Goal: Task Accomplishment & Management: Use online tool/utility

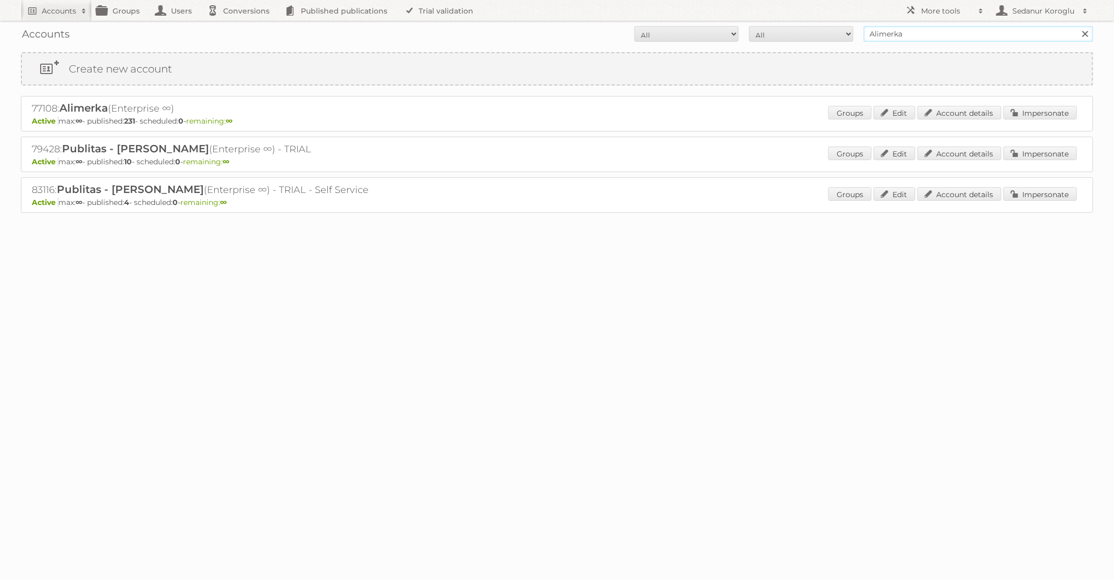
drag, startPoint x: 909, startPoint y: 29, endPoint x: 820, endPoint y: 29, distance: 89.7
click at [820, 29] on form "All Active Expired Pending All Paid Trials Self service Alimerka Search" at bounding box center [557, 34] width 1072 height 16
type input "HEMA"
click at [1077, 26] on input "Search" at bounding box center [1085, 34] width 16 height 16
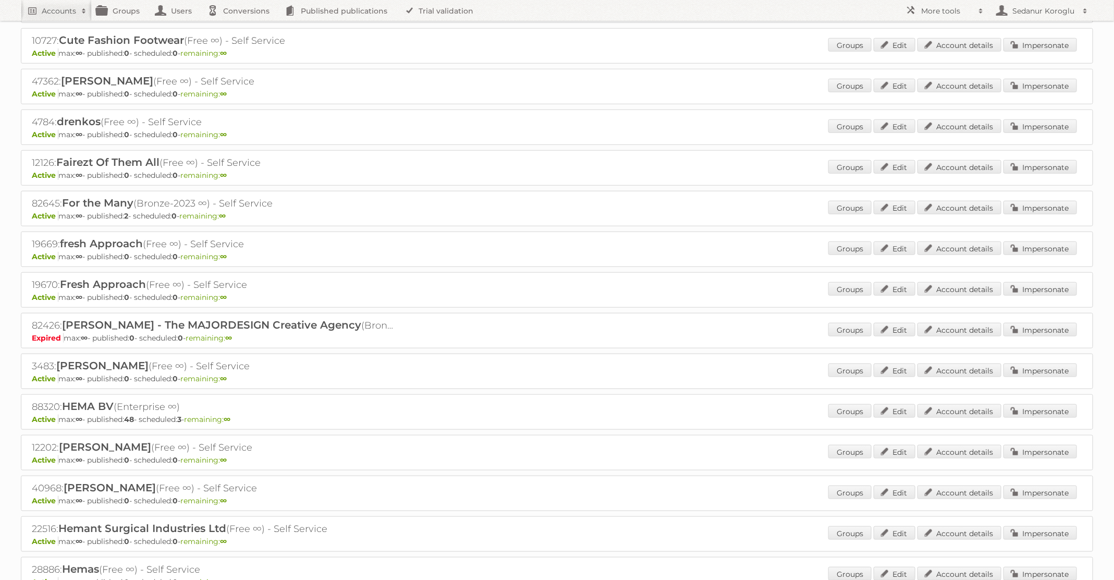
scroll to position [525, 0]
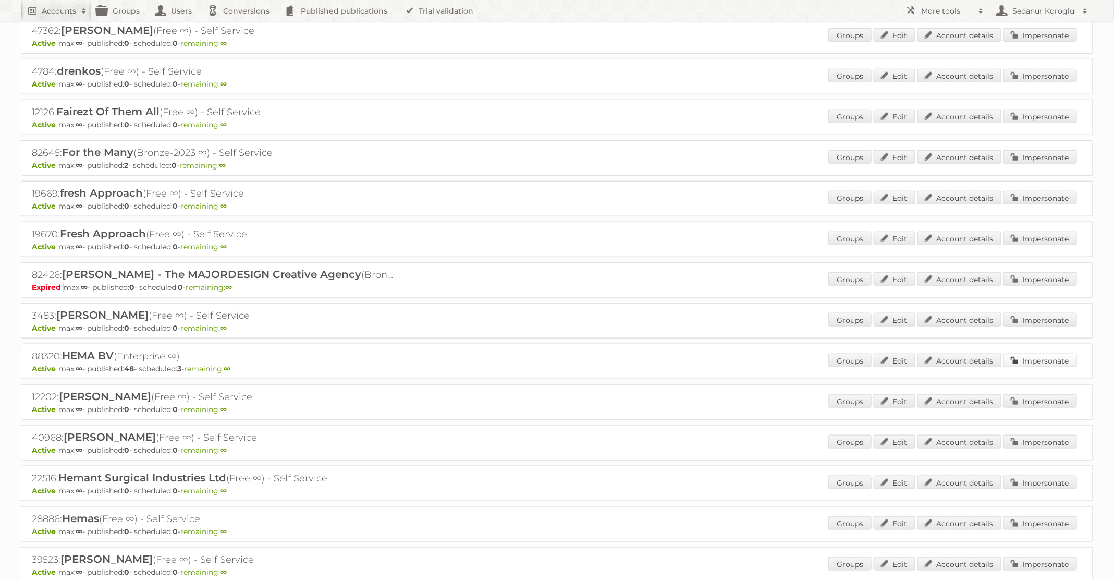
click at [1017, 353] on link "Impersonate" at bounding box center [1041, 360] width 74 height 14
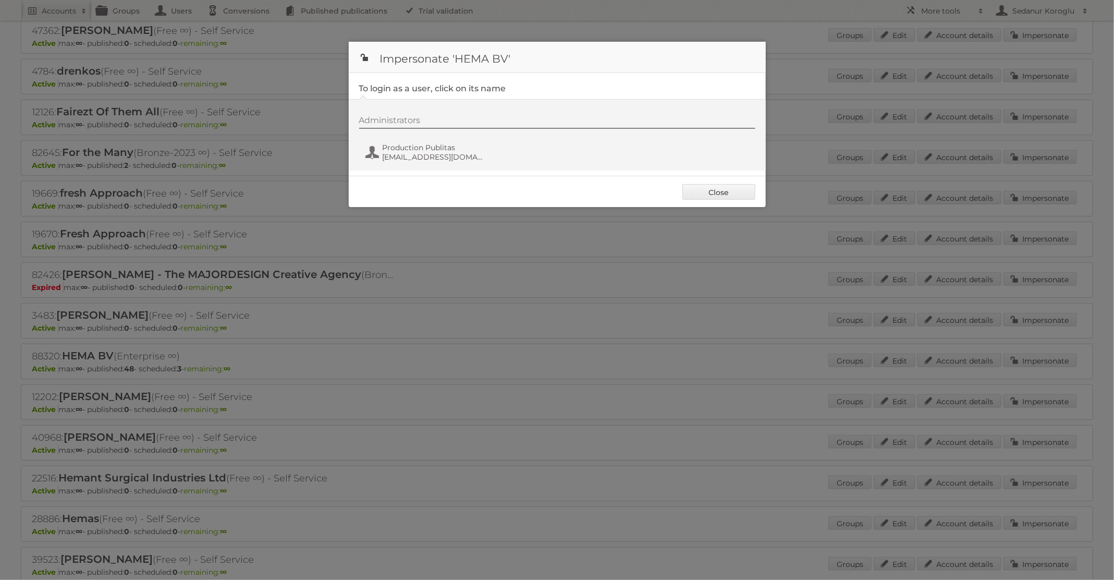
click at [433, 167] on div "Administrators Production Publitas fs+hema@publitas.com" at bounding box center [557, 134] width 417 height 71
click at [430, 144] on span "Production Publitas" at bounding box center [433, 147] width 101 height 9
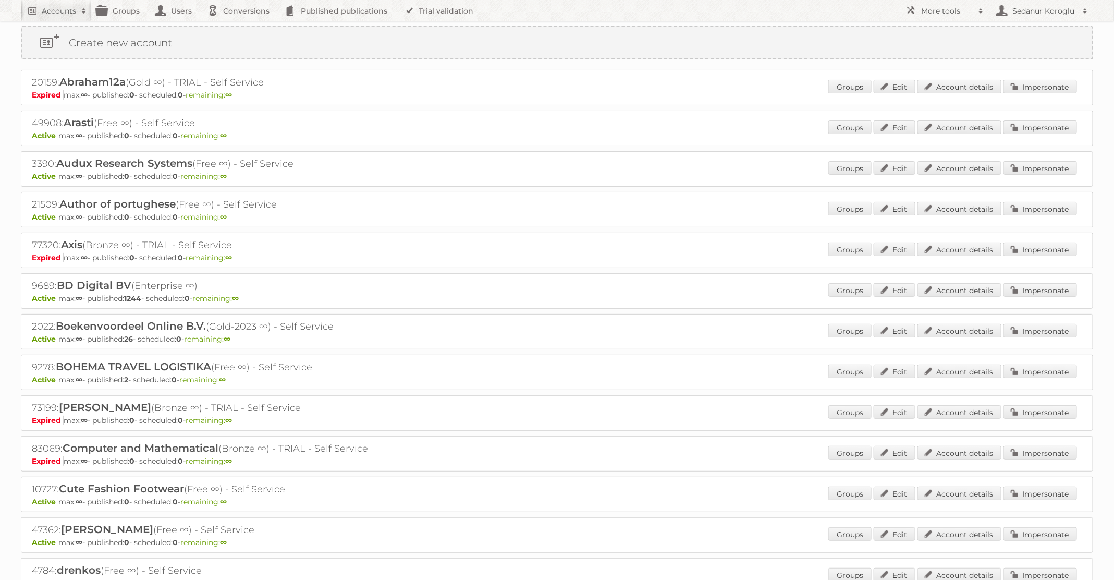
scroll to position [0, 0]
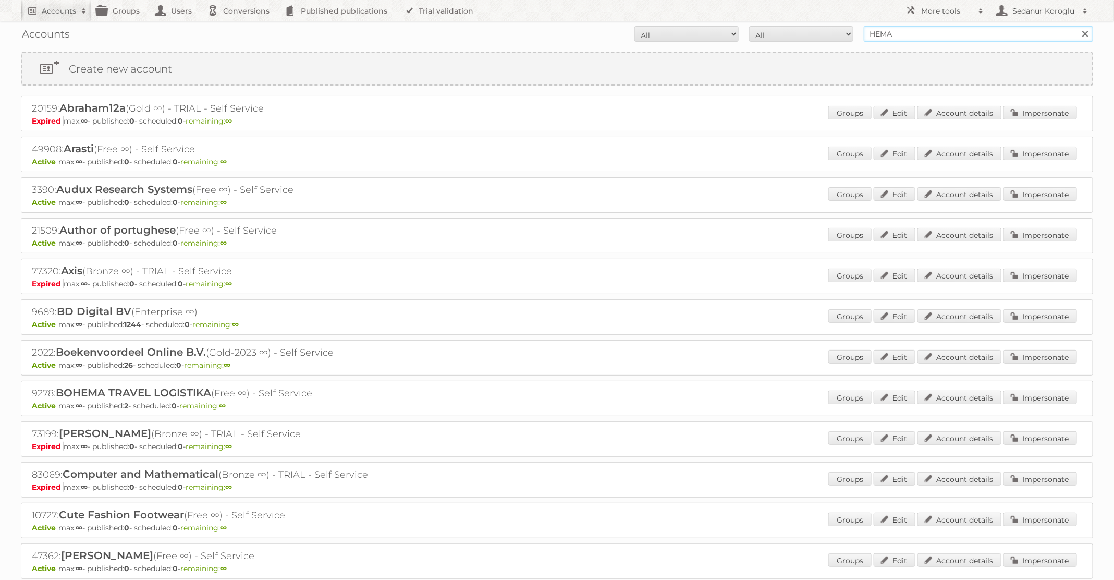
drag, startPoint x: 900, startPoint y: 35, endPoint x: 739, endPoint y: 32, distance: 160.6
click at [739, 32] on form "All Active Expired Pending All Paid Trials Self service HEMA Search" at bounding box center [557, 34] width 1072 height 16
type input "dm drogerie"
click at [1077, 26] on input "Search" at bounding box center [1085, 34] width 16 height 16
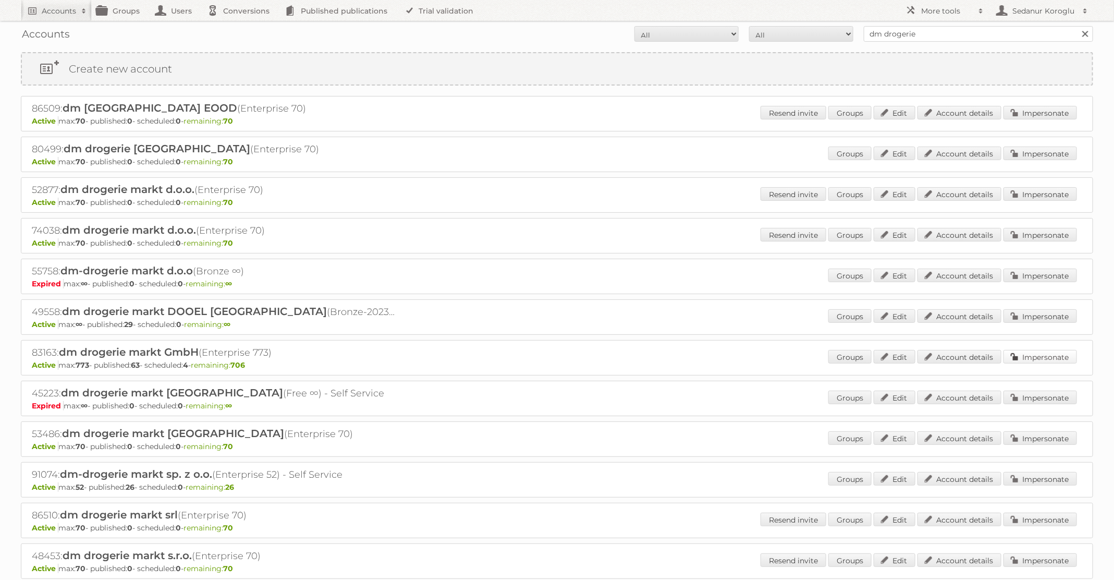
click at [1059, 353] on link "Impersonate" at bounding box center [1041, 357] width 74 height 14
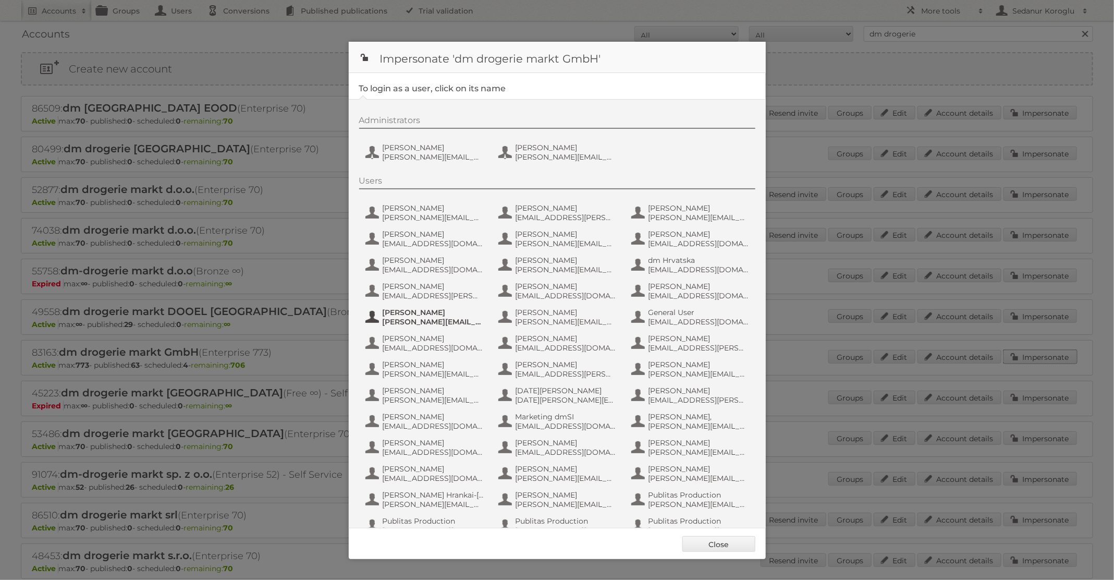
scroll to position [99, 0]
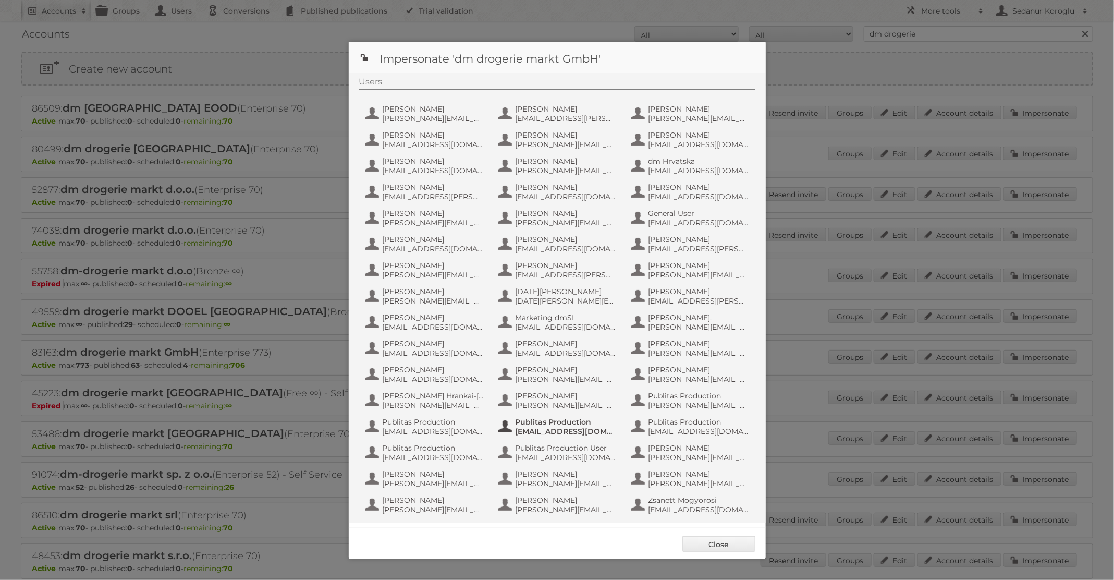
click at [522, 428] on span "fs+dmslovakia@publitas.com" at bounding box center [566, 430] width 101 height 9
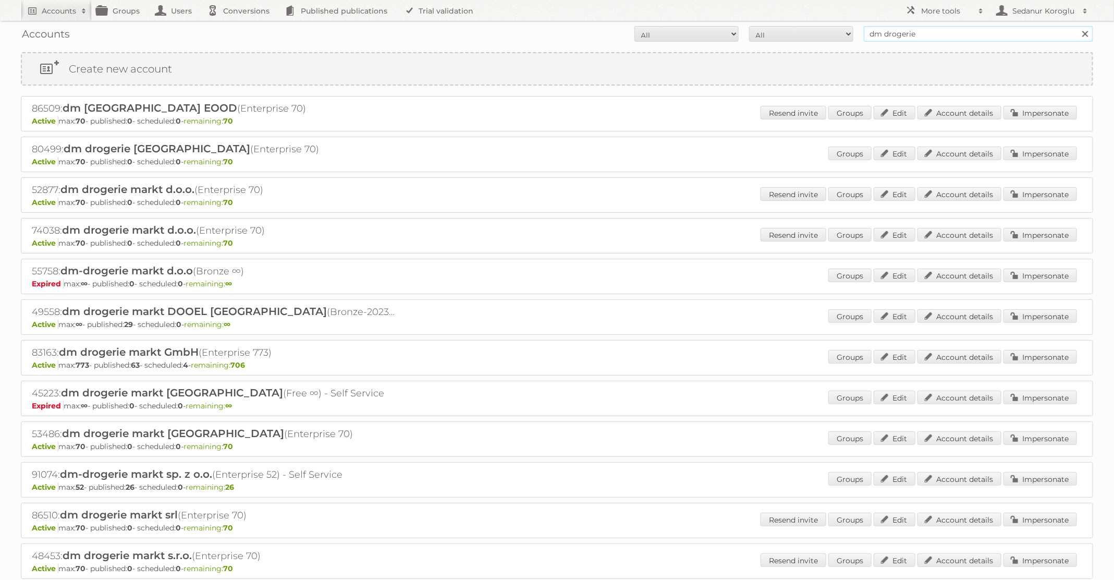
drag, startPoint x: 955, startPoint y: 33, endPoint x: 806, endPoint y: 32, distance: 149.6
click at [807, 32] on form "All Active Expired Pending All Paid Trials Self service dm drogerie Search" at bounding box center [557, 34] width 1072 height 16
type input "HEMA"
click at [1077, 26] on input "Search" at bounding box center [1085, 34] width 16 height 16
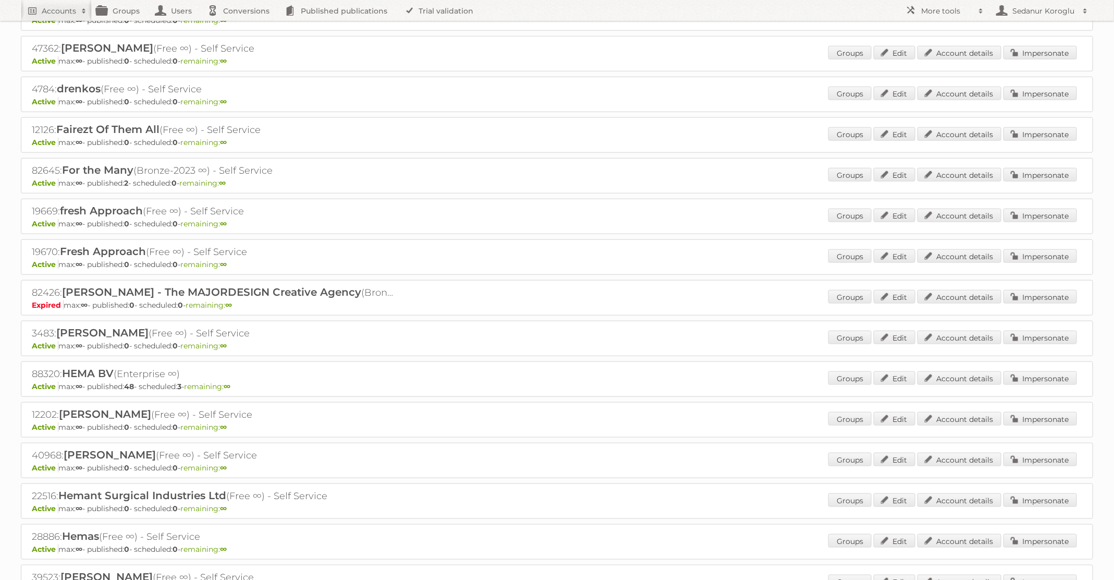
scroll to position [520, 0]
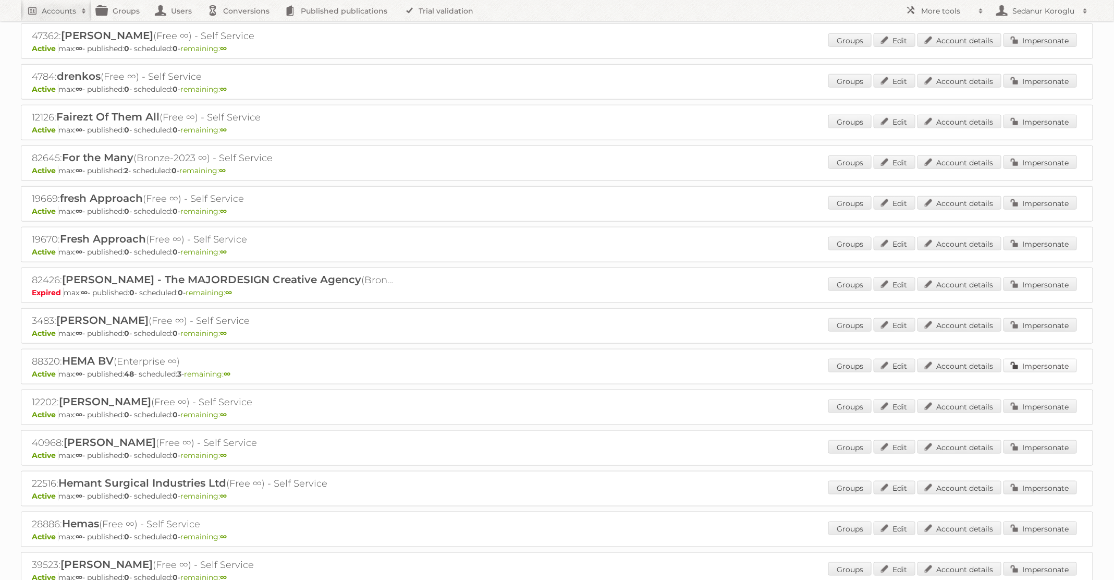
click at [1048, 359] on link "Impersonate" at bounding box center [1041, 366] width 74 height 14
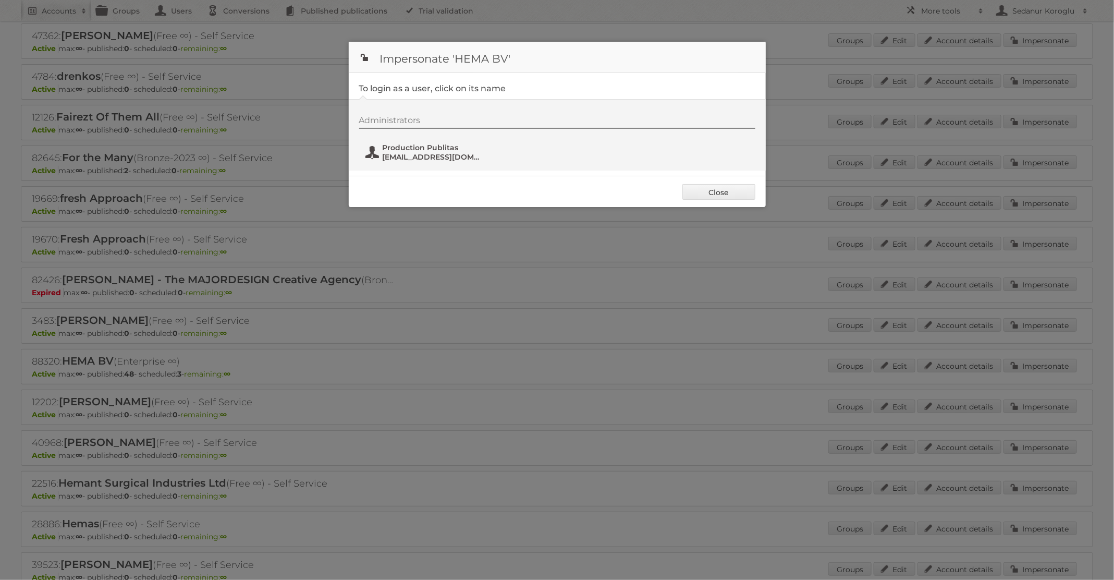
click at [408, 146] on span "Production Publitas" at bounding box center [433, 147] width 101 height 9
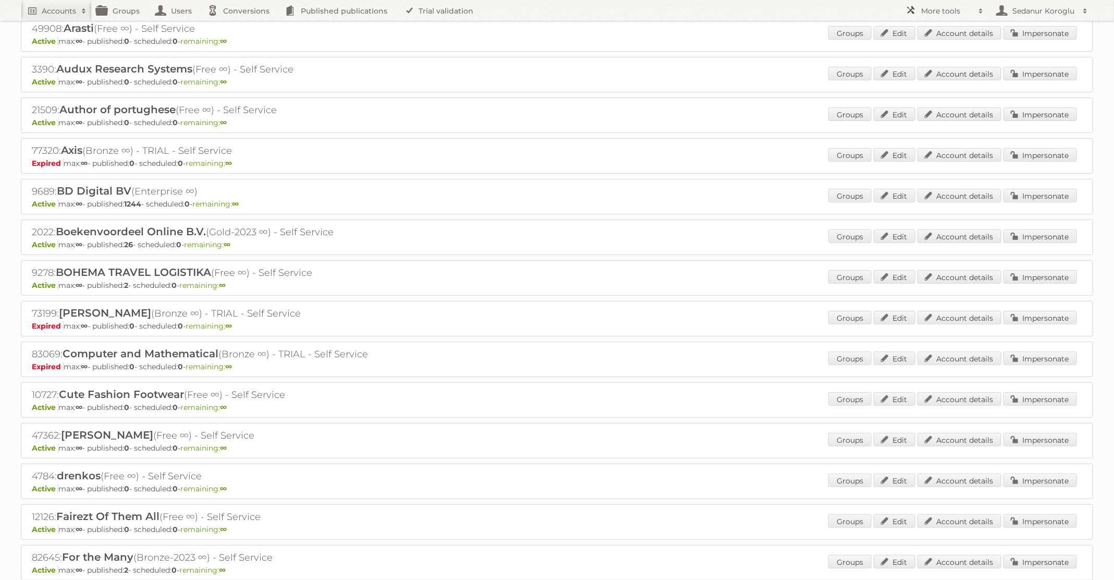
scroll to position [0, 0]
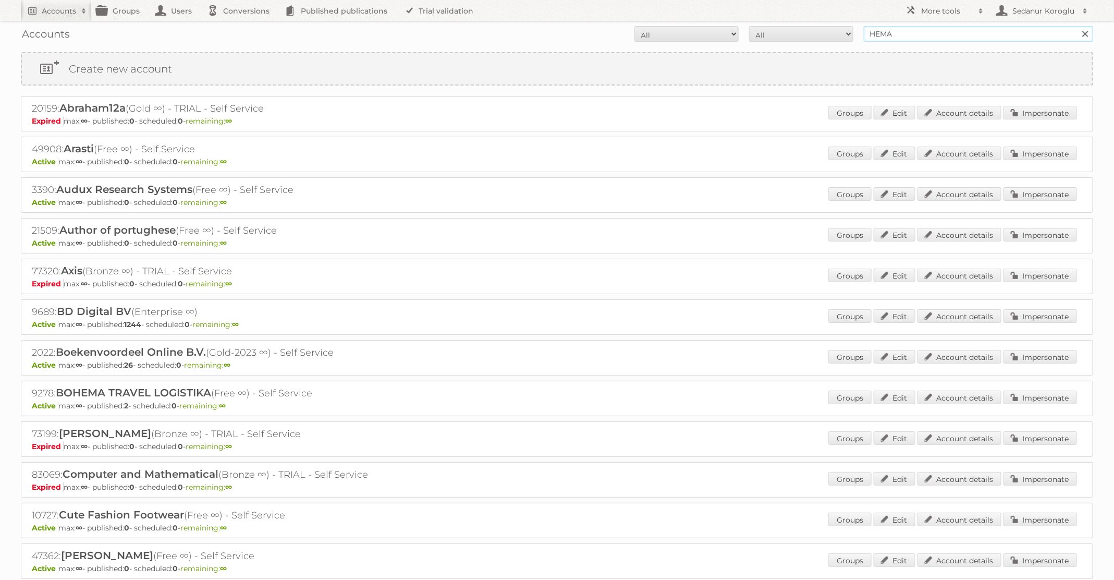
drag, startPoint x: 929, startPoint y: 34, endPoint x: 787, endPoint y: 35, distance: 141.8
click at [790, 35] on form "All Active Expired Pending All Paid Trials Self service HEMA Search" at bounding box center [557, 34] width 1072 height 16
type input "GAMMA"
click at [1077, 26] on input "Search" at bounding box center [1085, 34] width 16 height 16
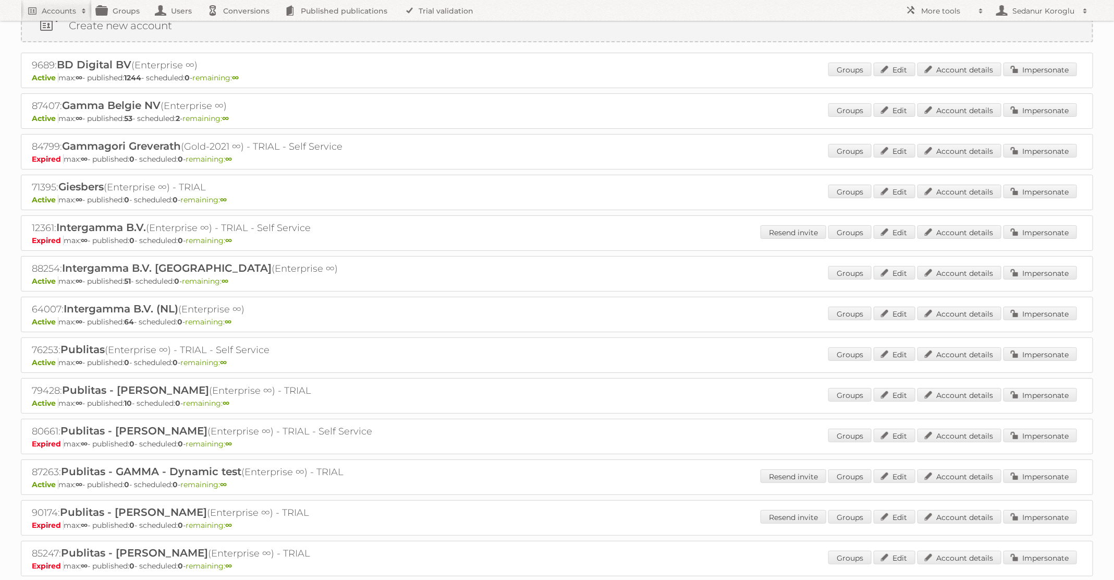
scroll to position [58, 0]
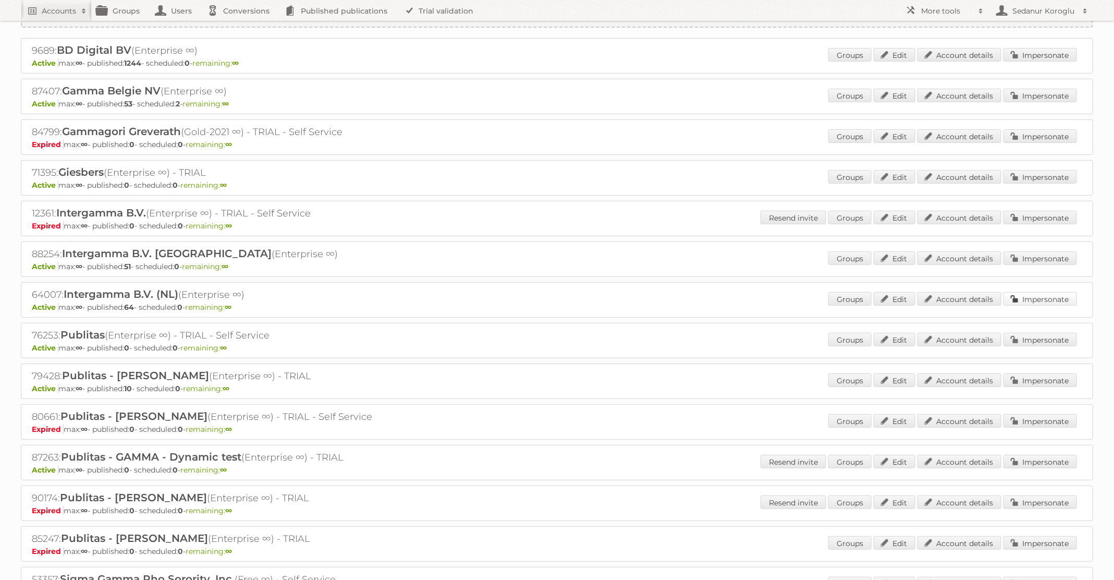
click at [1036, 297] on link "Impersonate" at bounding box center [1041, 299] width 74 height 14
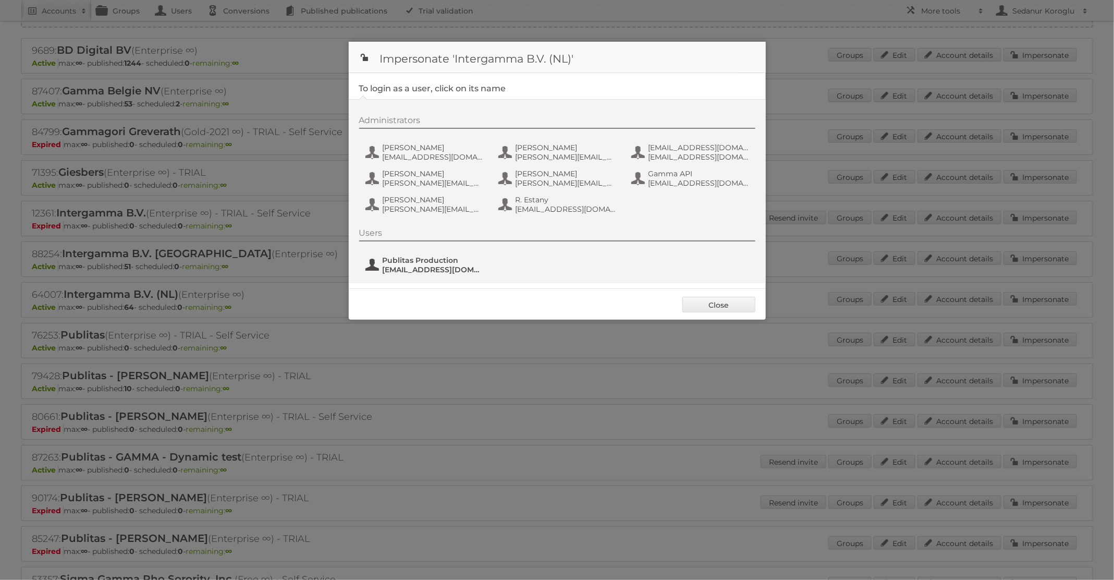
click at [454, 261] on span "Publitas Production" at bounding box center [433, 259] width 101 height 9
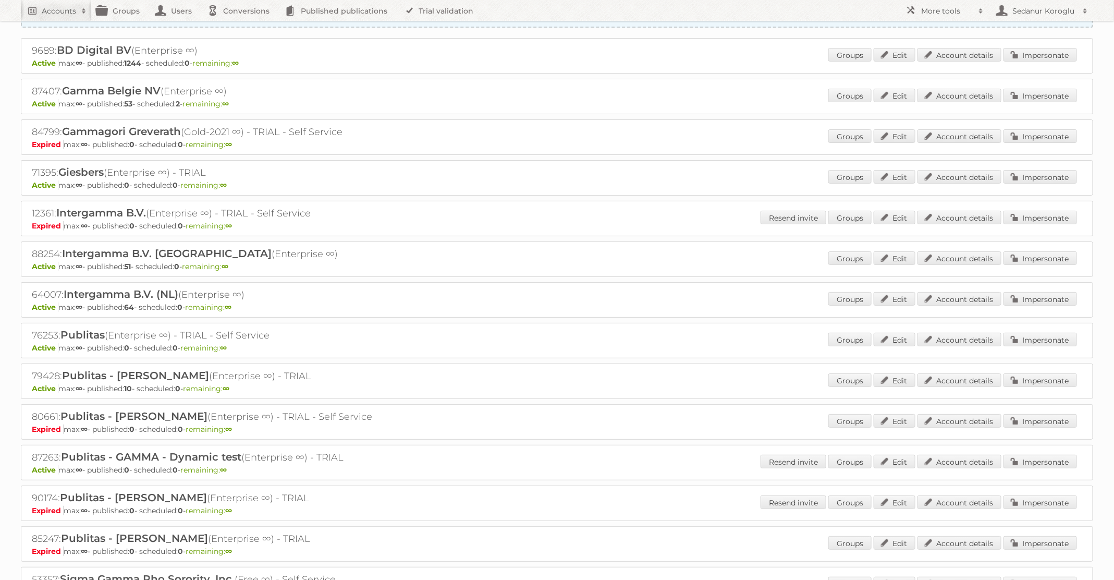
scroll to position [0, 0]
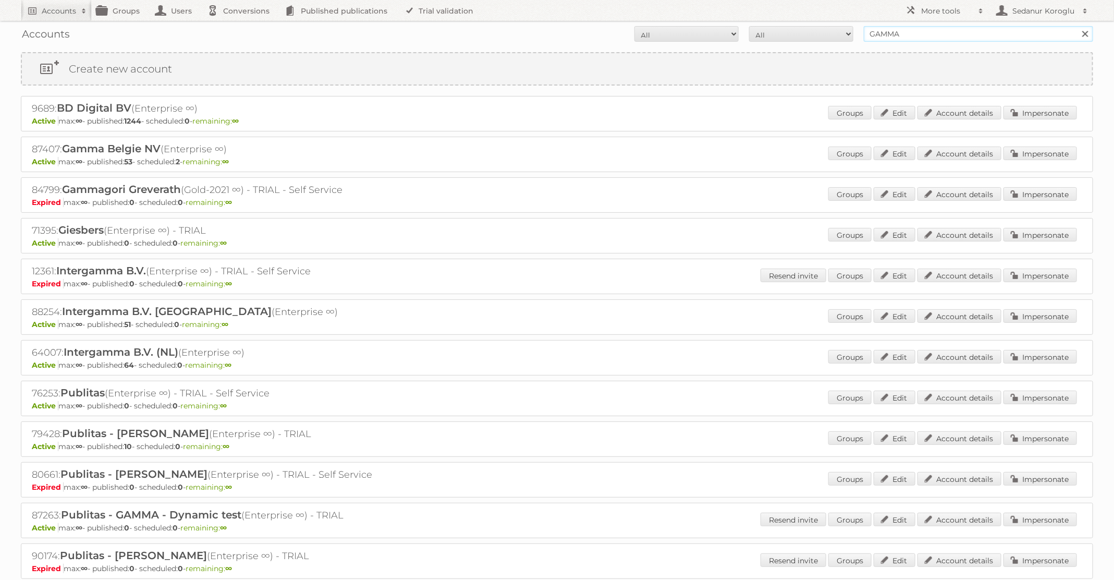
drag, startPoint x: 921, startPoint y: 34, endPoint x: 779, endPoint y: 33, distance: 141.8
click at [782, 34] on form "All Active Expired Pending All Paid Trials Self service GAMMA Search" at bounding box center [557, 34] width 1072 height 16
type input "HEMA"
click at [1077, 26] on input "Search" at bounding box center [1085, 34] width 16 height 16
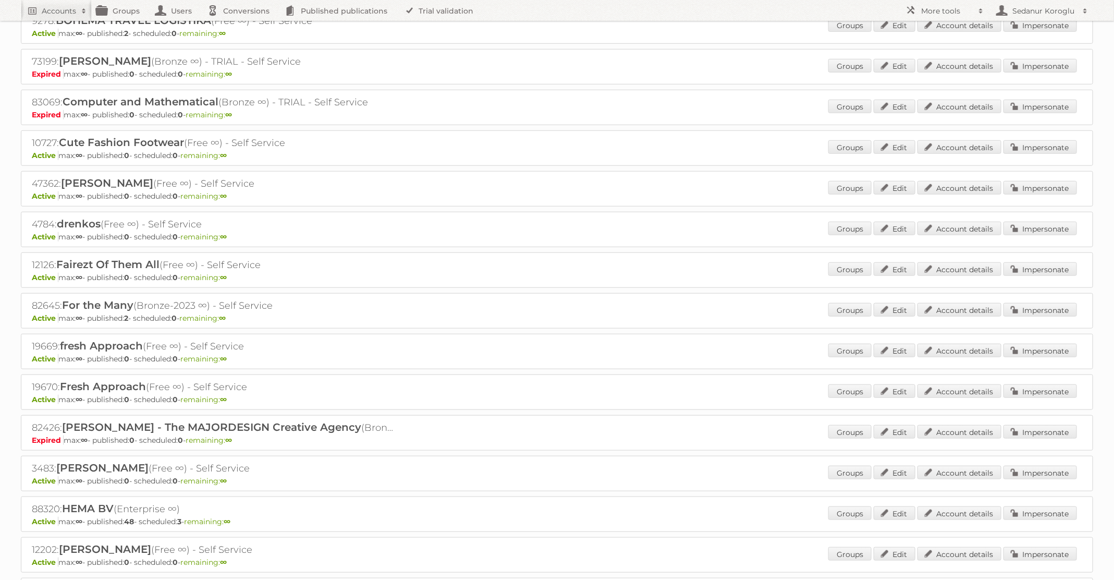
scroll to position [374, 0]
click at [1017, 504] on link "Impersonate" at bounding box center [1041, 511] width 74 height 14
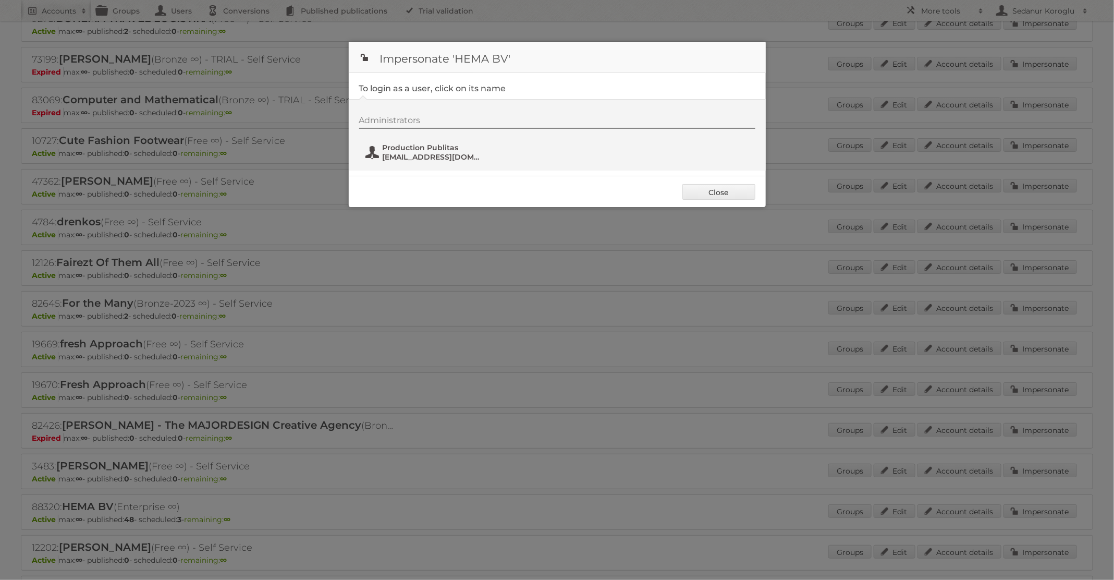
click at [448, 153] on span "[EMAIL_ADDRESS][DOMAIN_NAME]" at bounding box center [433, 156] width 101 height 9
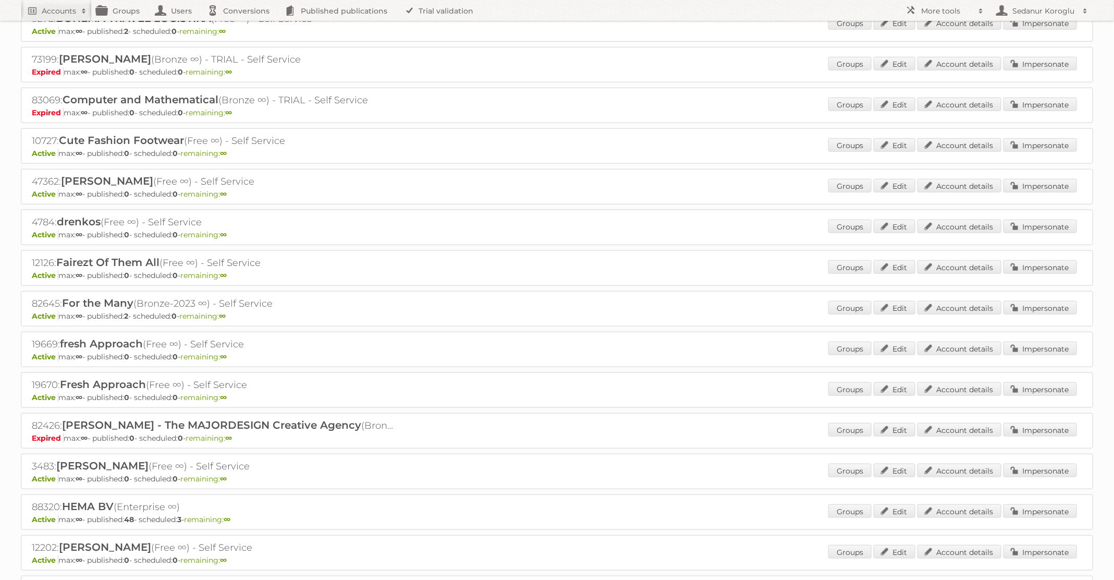
scroll to position [0, 0]
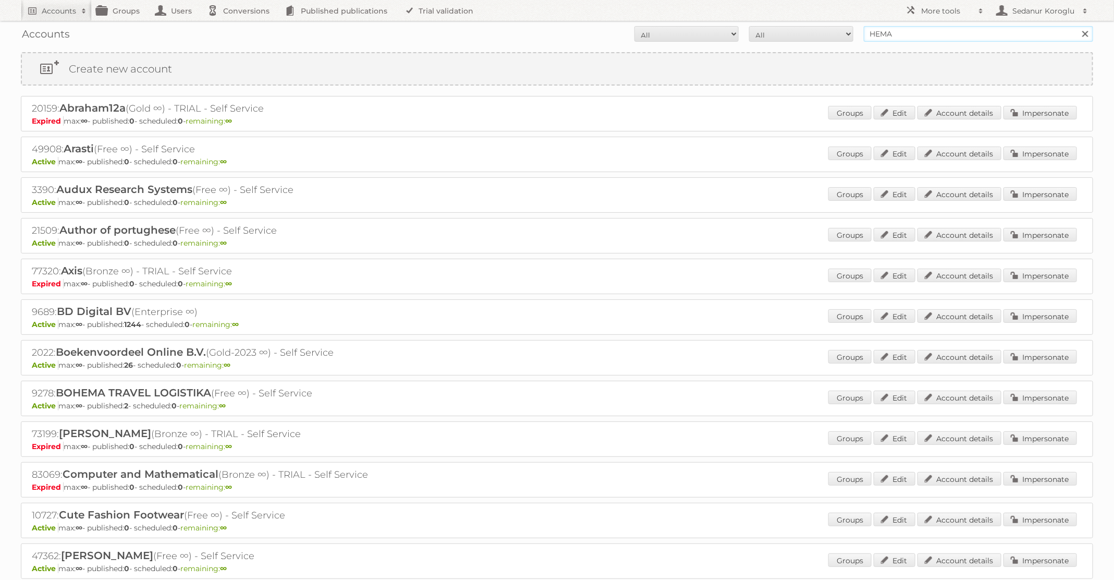
drag, startPoint x: 923, startPoint y: 41, endPoint x: 846, endPoint y: 22, distance: 79.3
click at [846, 22] on div "Accounts All Active Expired Pending All Paid Trials Self service HEMA Search" at bounding box center [557, 34] width 1072 height 26
type input "Alimerka"
click at [1077, 26] on input "Search" at bounding box center [1085, 34] width 16 height 16
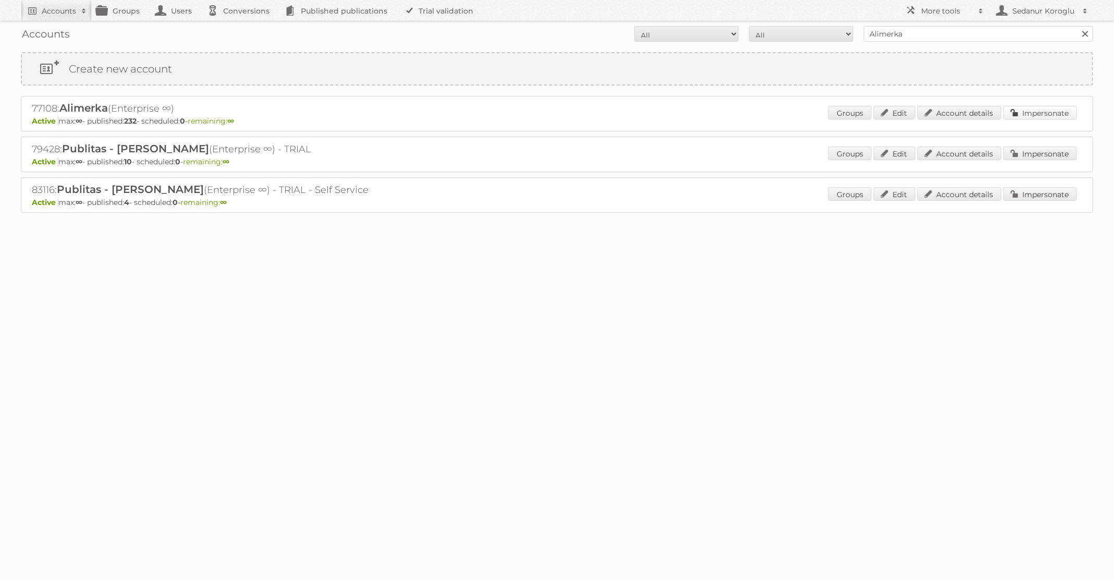
click at [1036, 107] on link "Impersonate" at bounding box center [1041, 113] width 74 height 14
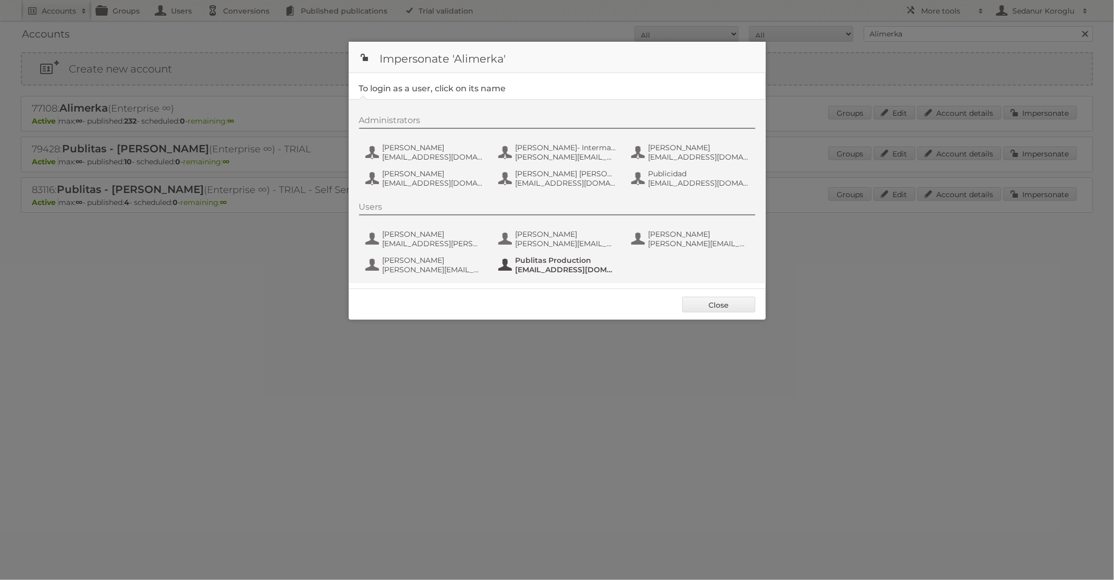
click at [554, 268] on span "fs+alimerka@publitas.com" at bounding box center [566, 269] width 101 height 9
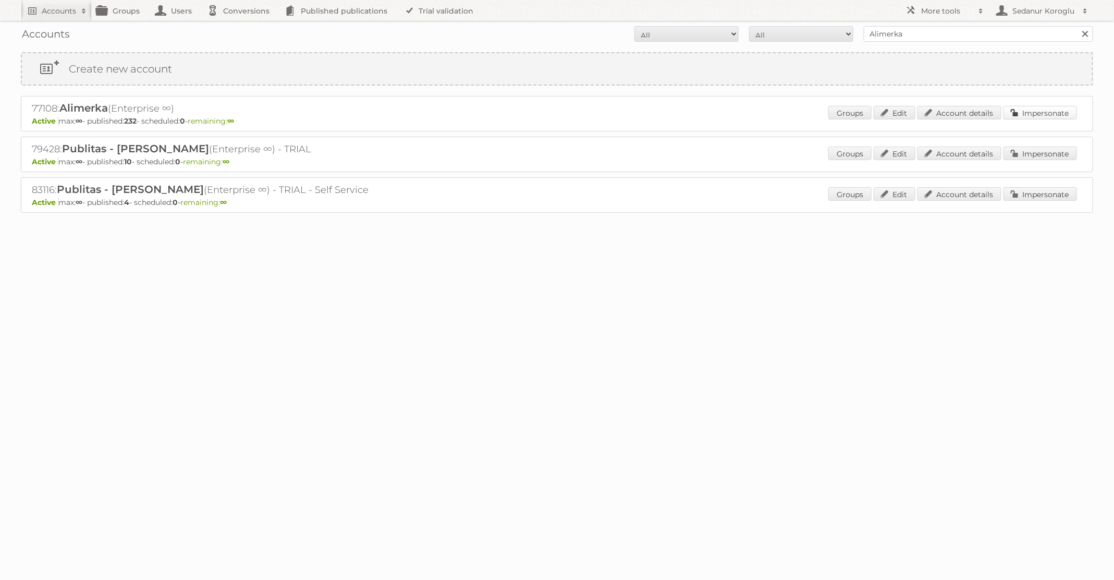
click at [1038, 111] on link "Impersonate" at bounding box center [1041, 113] width 74 height 14
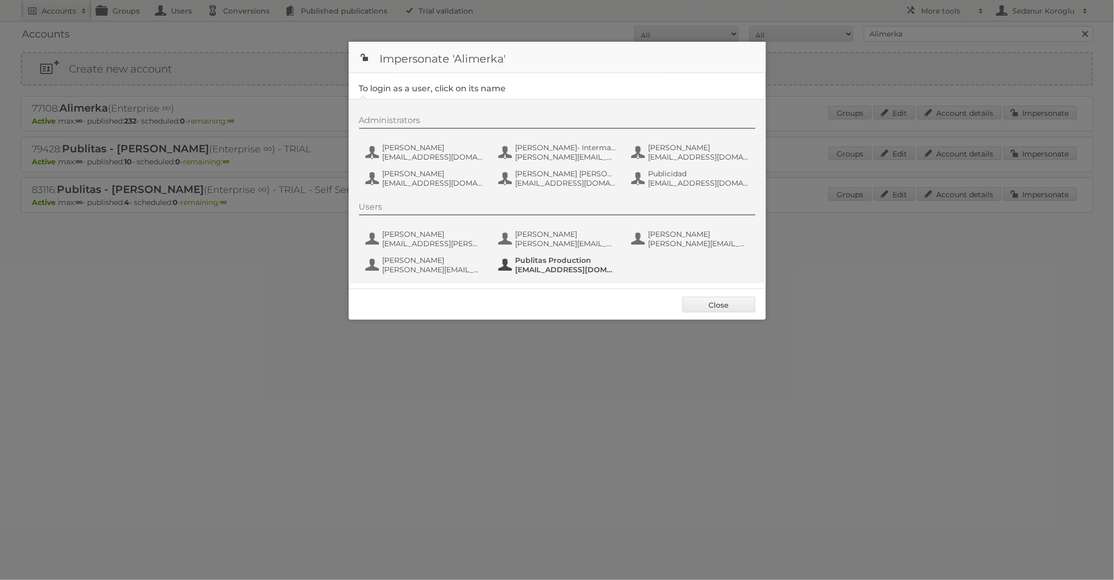
click at [565, 269] on span "fs+alimerka@publitas.com" at bounding box center [566, 269] width 101 height 9
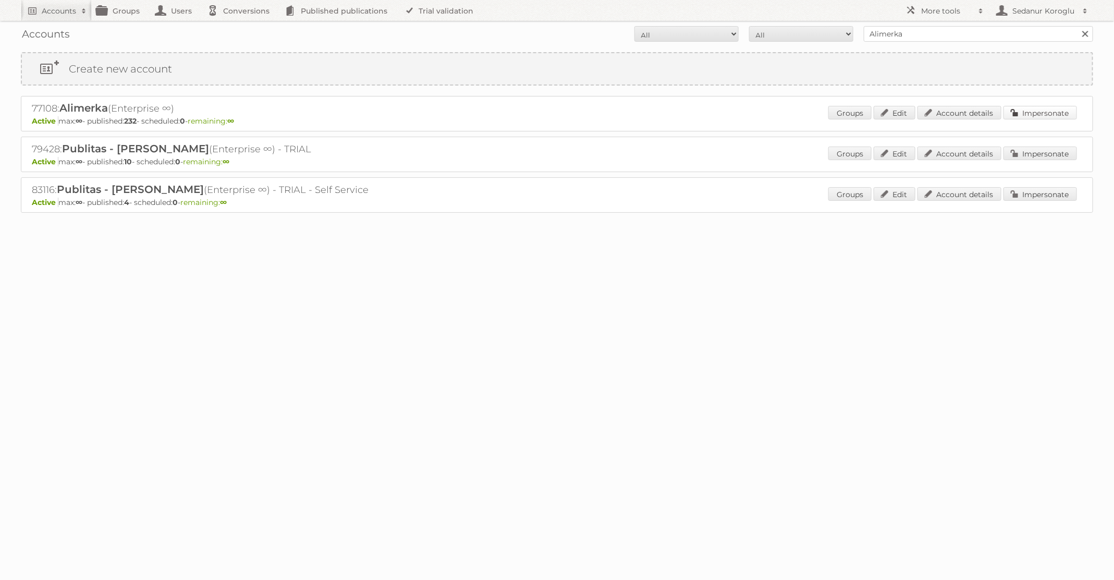
click at [1044, 113] on link "Impersonate" at bounding box center [1041, 113] width 74 height 14
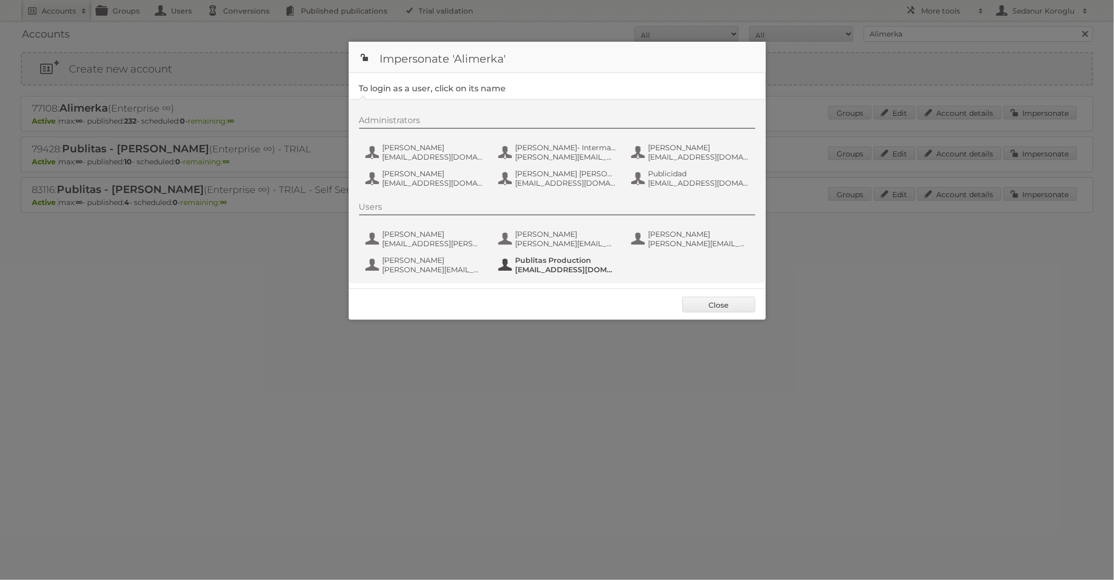
click at [557, 274] on button "Publitas Production fs+alimerka@publitas.com" at bounding box center [558, 264] width 123 height 21
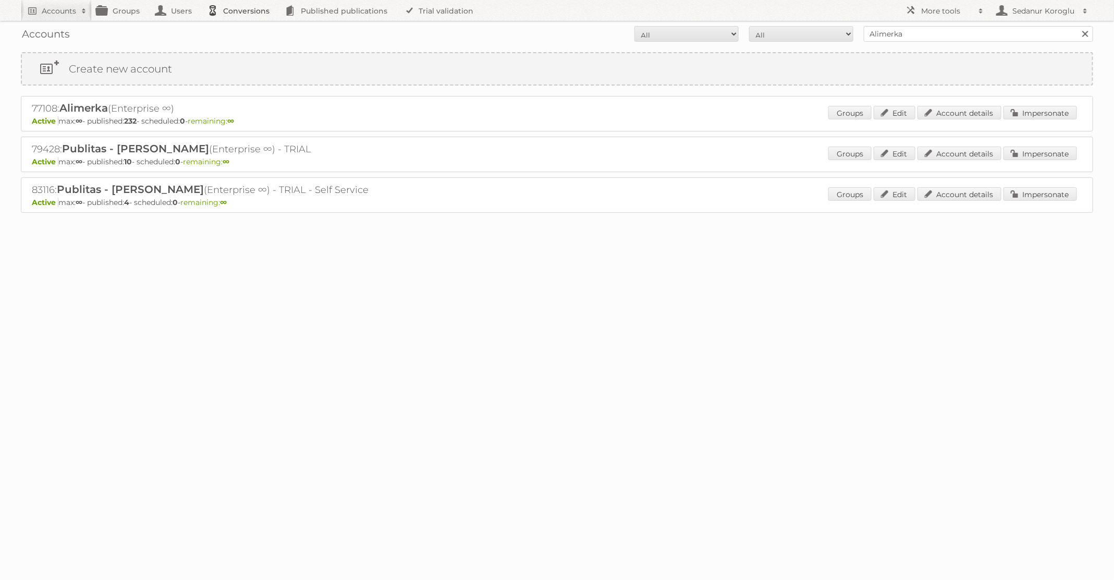
click at [259, 5] on link "Conversions" at bounding box center [241, 10] width 78 height 21
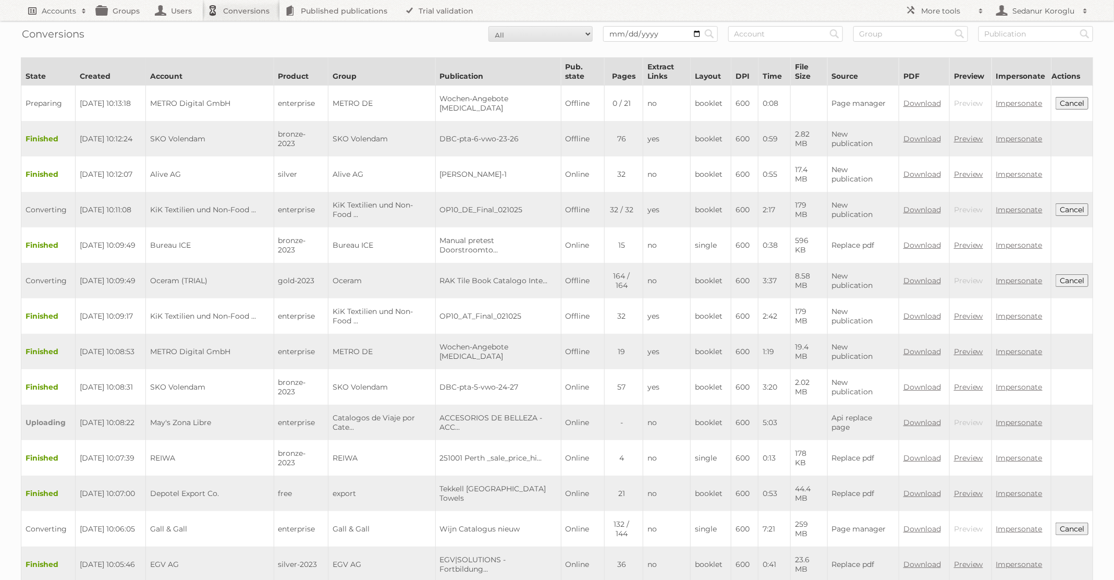
click at [71, 14] on h2 "Accounts" at bounding box center [59, 11] width 34 height 10
click at [69, 54] on link "Advanced Search" at bounding box center [140, 55] width 239 height 16
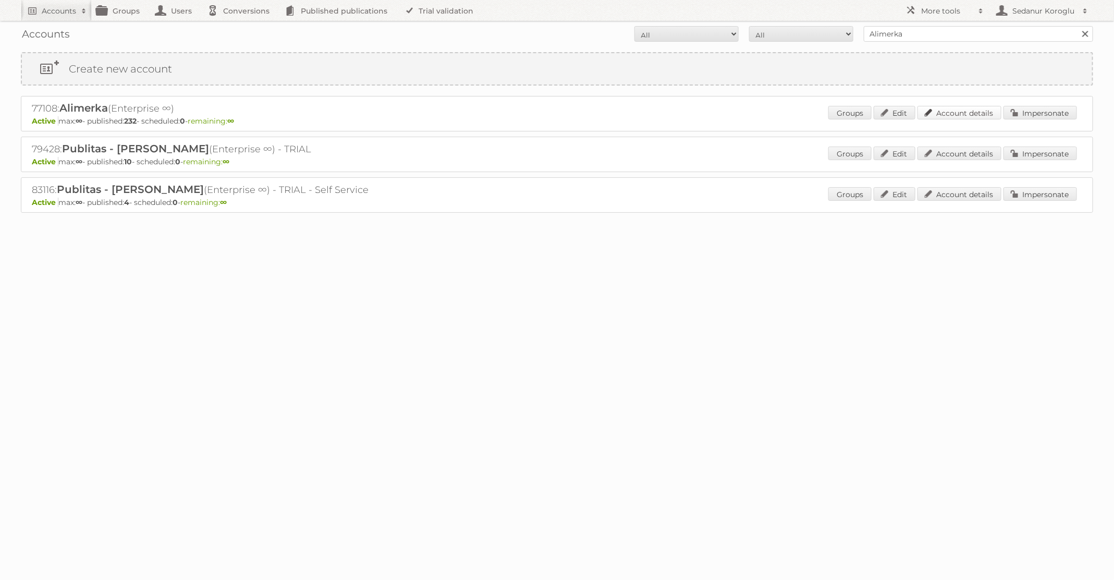
click at [955, 110] on link "Account details" at bounding box center [960, 113] width 84 height 14
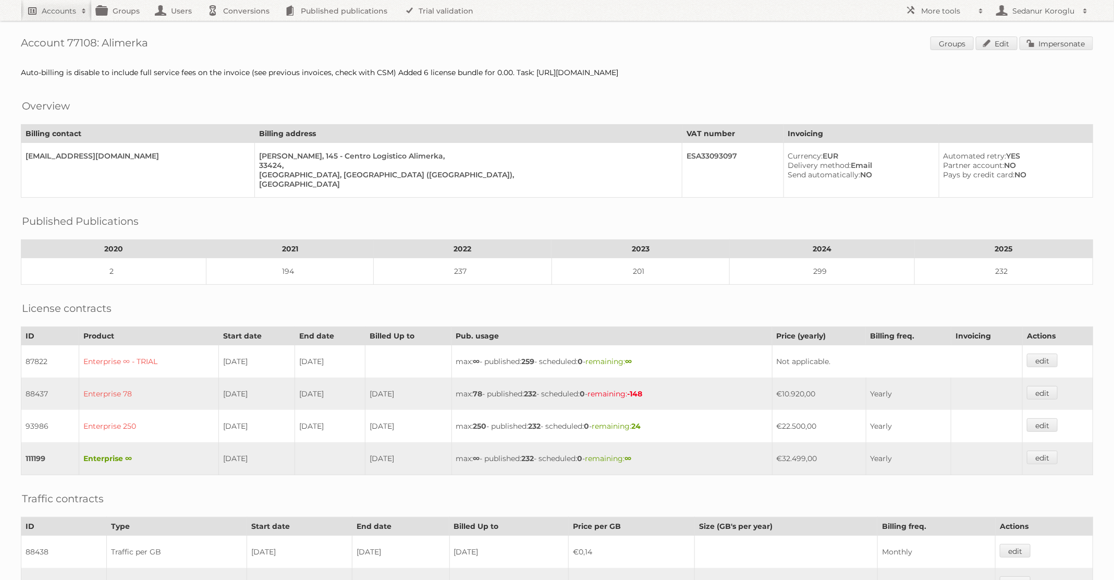
click at [70, 8] on h2 "Accounts" at bounding box center [59, 11] width 34 height 10
click at [59, 63] on link "Create new account" at bounding box center [140, 71] width 239 height 16
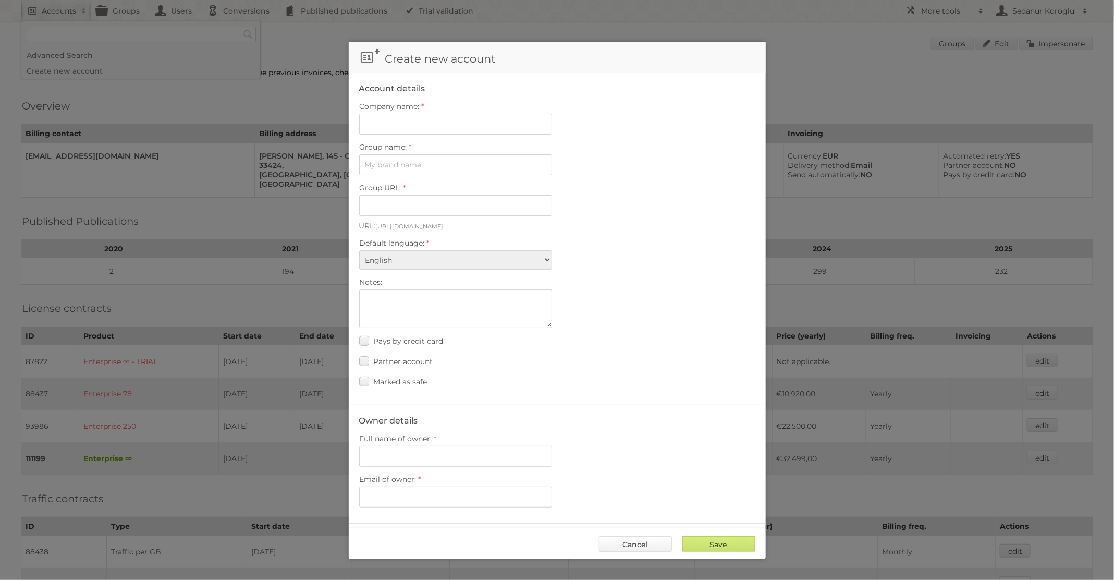
click at [623, 549] on link "Cancel" at bounding box center [635, 544] width 73 height 16
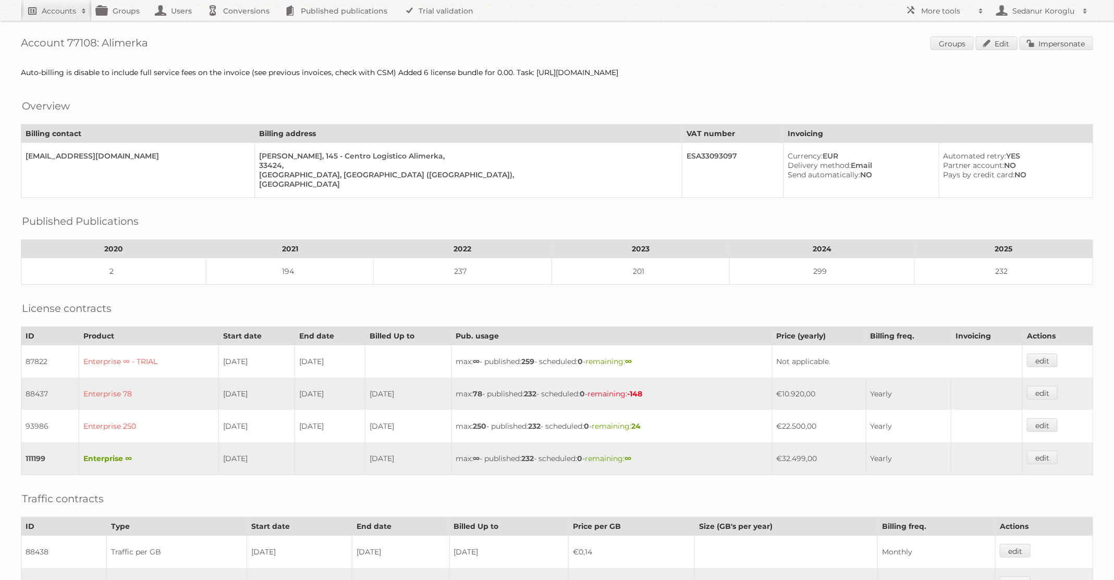
click at [57, 11] on h2 "Accounts" at bounding box center [59, 11] width 34 height 10
click at [64, 51] on link "Advanced Search" at bounding box center [140, 55] width 239 height 16
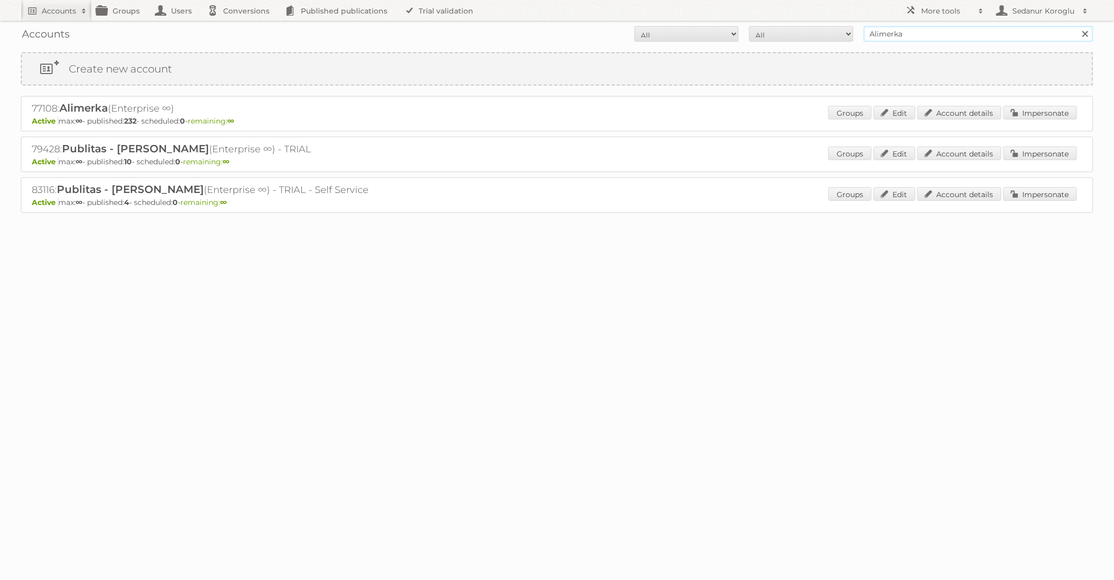
drag, startPoint x: 911, startPoint y: 33, endPoint x: 837, endPoint y: 32, distance: 74.1
click at [837, 33] on form "All Active Expired Pending All Paid Trials Self service Alimerka Search" at bounding box center [557, 34] width 1072 height 16
type input "GAMMA"
click at [1077, 26] on input "Search" at bounding box center [1085, 34] width 16 height 16
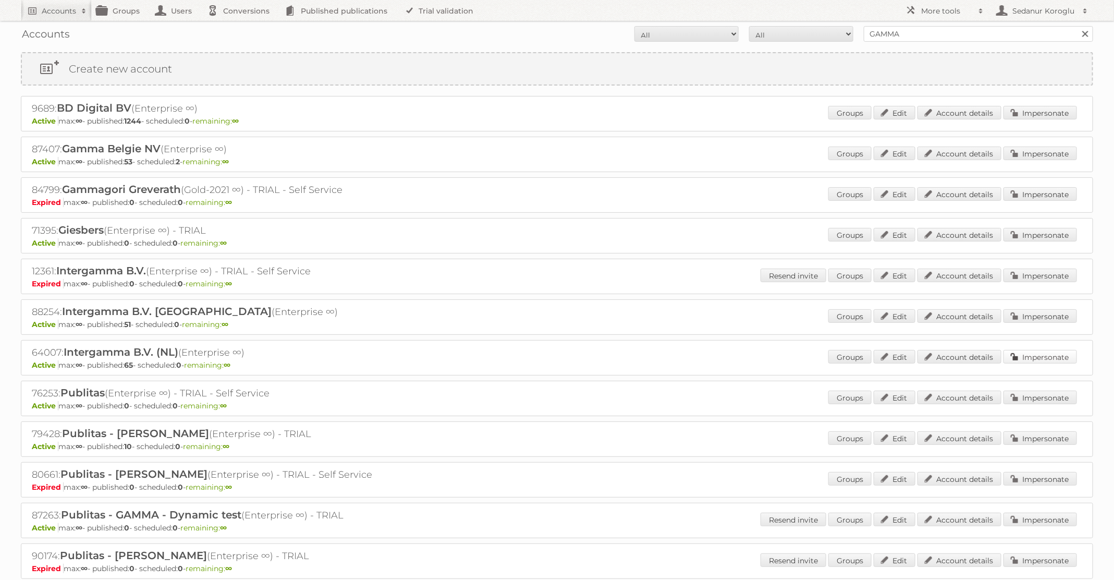
click at [1029, 352] on link "Impersonate" at bounding box center [1041, 357] width 74 height 14
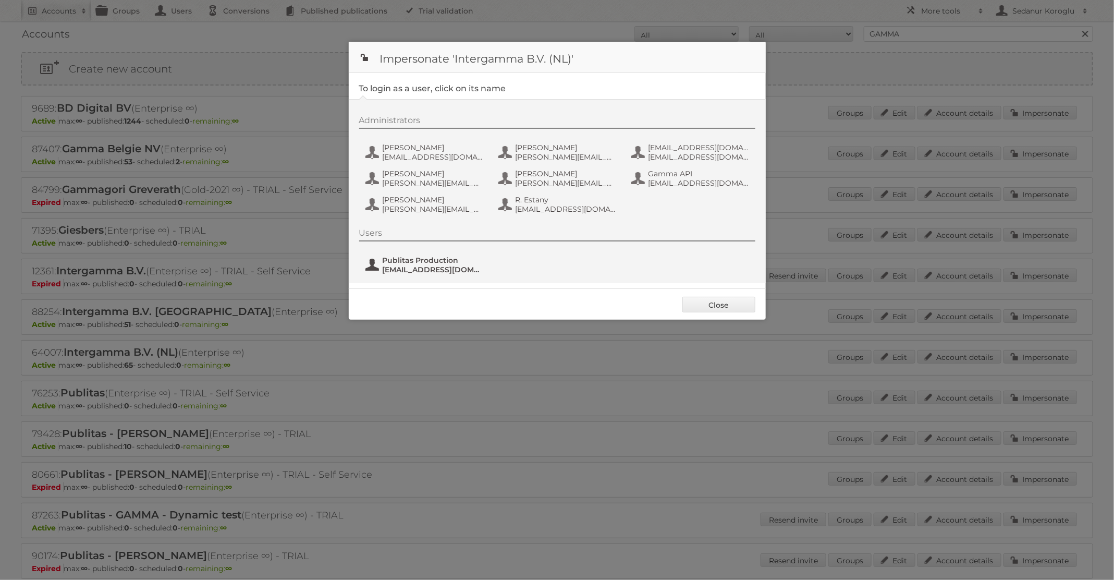
click at [434, 262] on span "Publitas Production" at bounding box center [433, 259] width 101 height 9
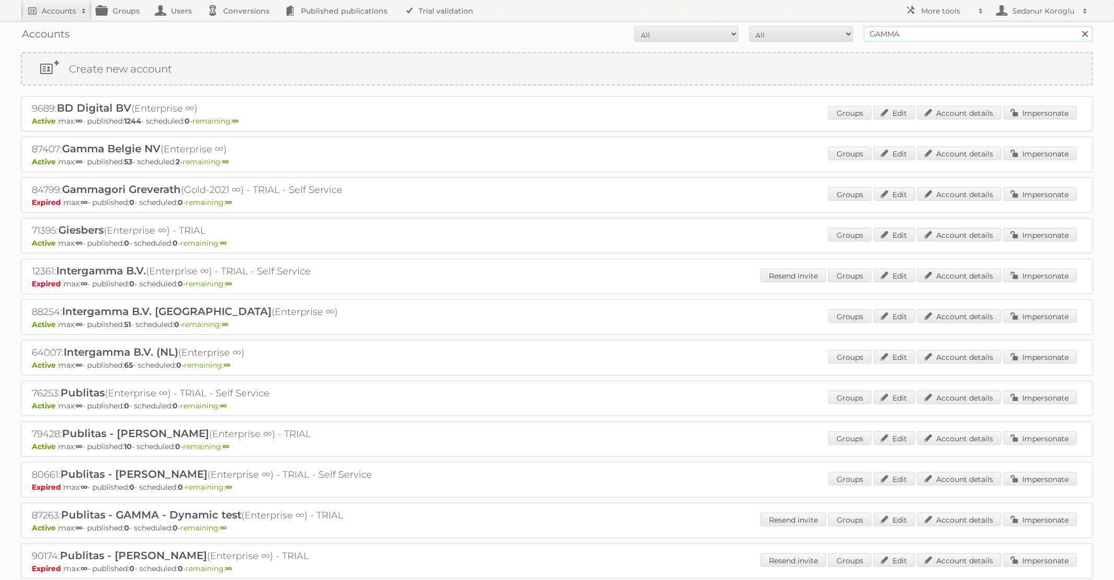
drag, startPoint x: 924, startPoint y: 39, endPoint x: 833, endPoint y: 14, distance: 94.2
click at [833, 15] on body "Accounts Search Advanced Search Create new account Groups Users Conversions Pub…" at bounding box center [557, 290] width 1114 height 580
type input "dm drogerie"
click at [1077, 26] on input "Search" at bounding box center [1085, 34] width 16 height 16
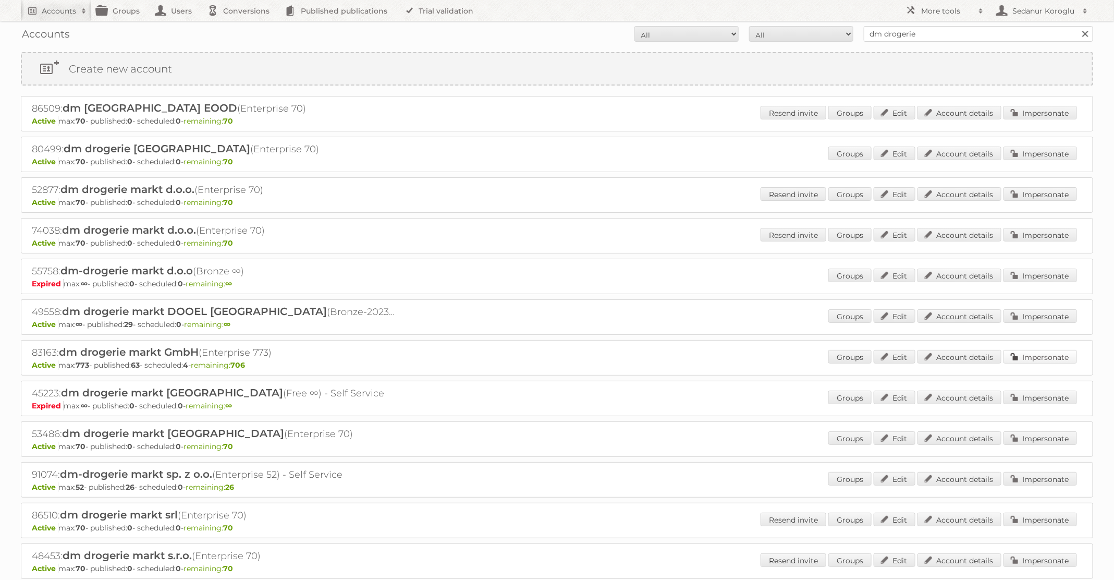
click at [1033, 359] on link "Impersonate" at bounding box center [1041, 357] width 74 height 14
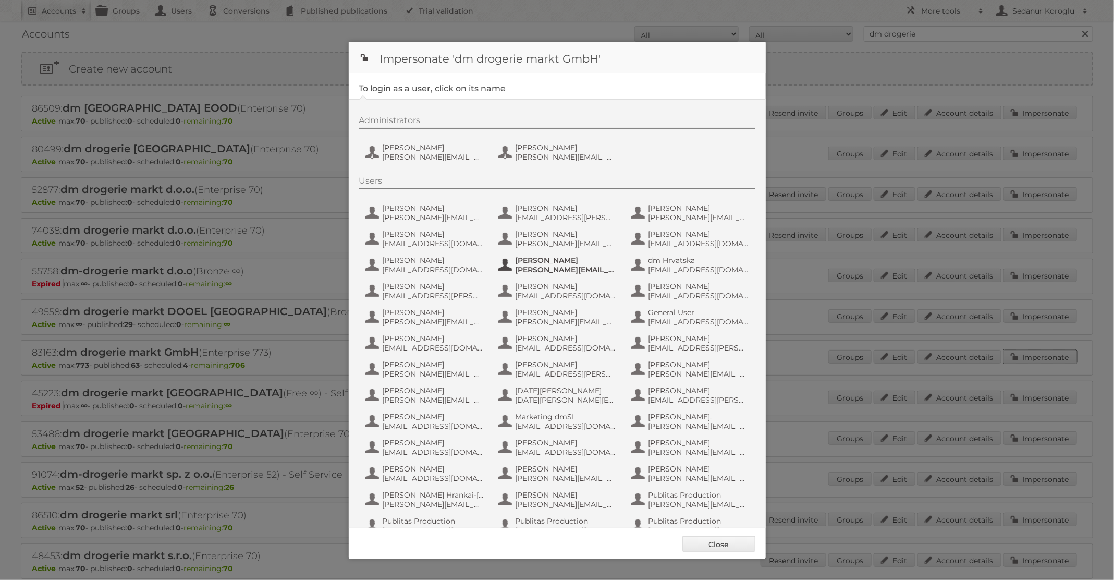
scroll to position [99, 0]
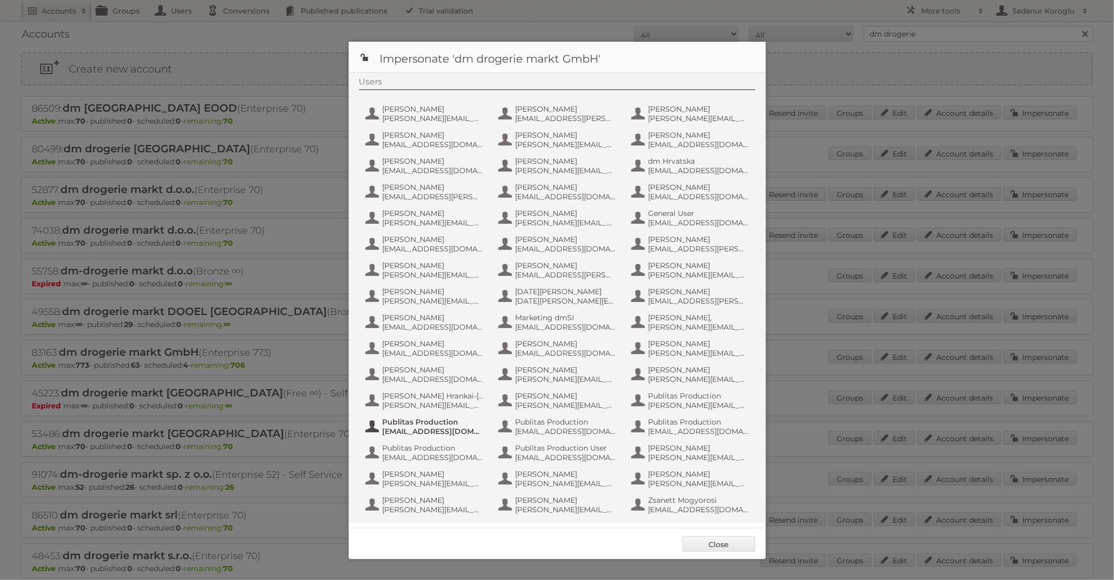
click at [423, 426] on span "[EMAIL_ADDRESS][DOMAIN_NAME]" at bounding box center [433, 430] width 101 height 9
